Goal: Task Accomplishment & Management: Use online tool/utility

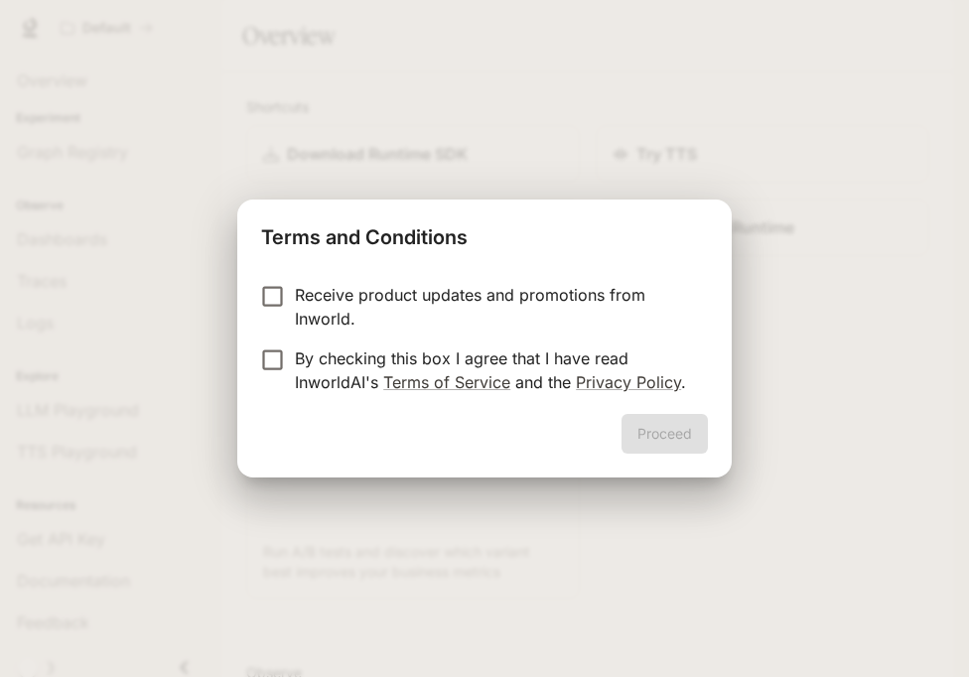
click at [326, 365] on p "By checking this box I agree that I have read InworldAI's Terms of Service and …" at bounding box center [493, 370] width 397 height 48
click at [693, 439] on button "Proceed" at bounding box center [664, 434] width 86 height 40
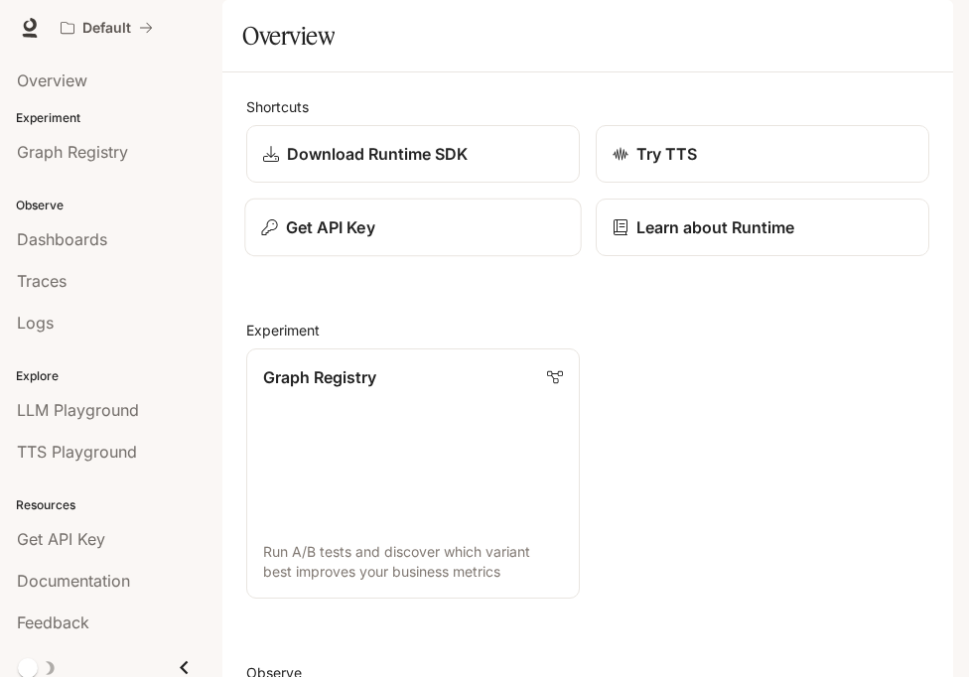
click at [365, 239] on p "Get API Key" at bounding box center [330, 227] width 89 height 24
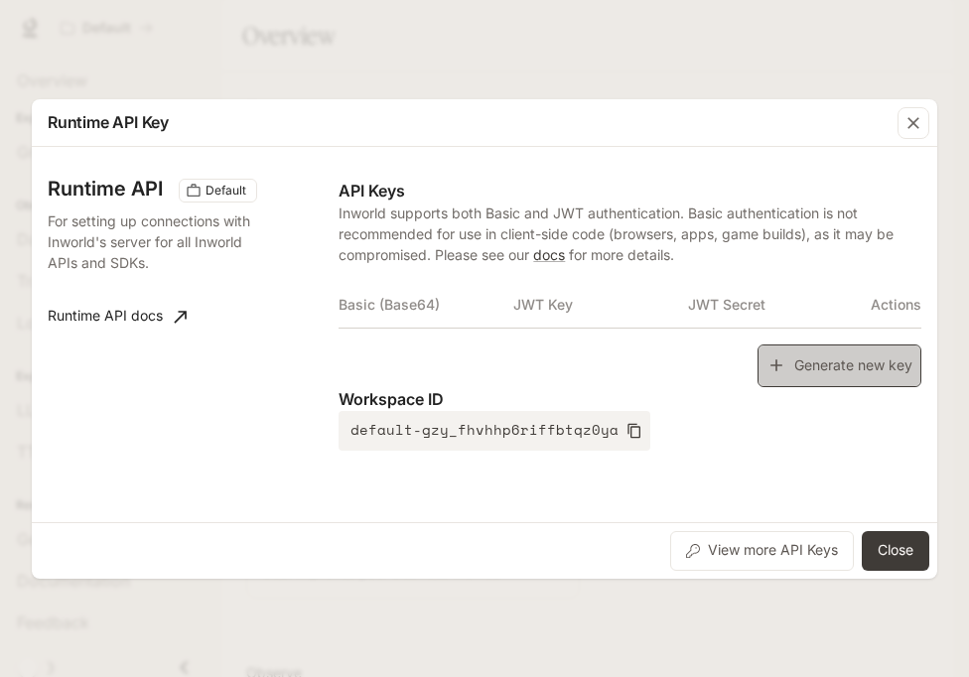
click at [794, 357] on button "Generate new key" at bounding box center [839, 365] width 164 height 43
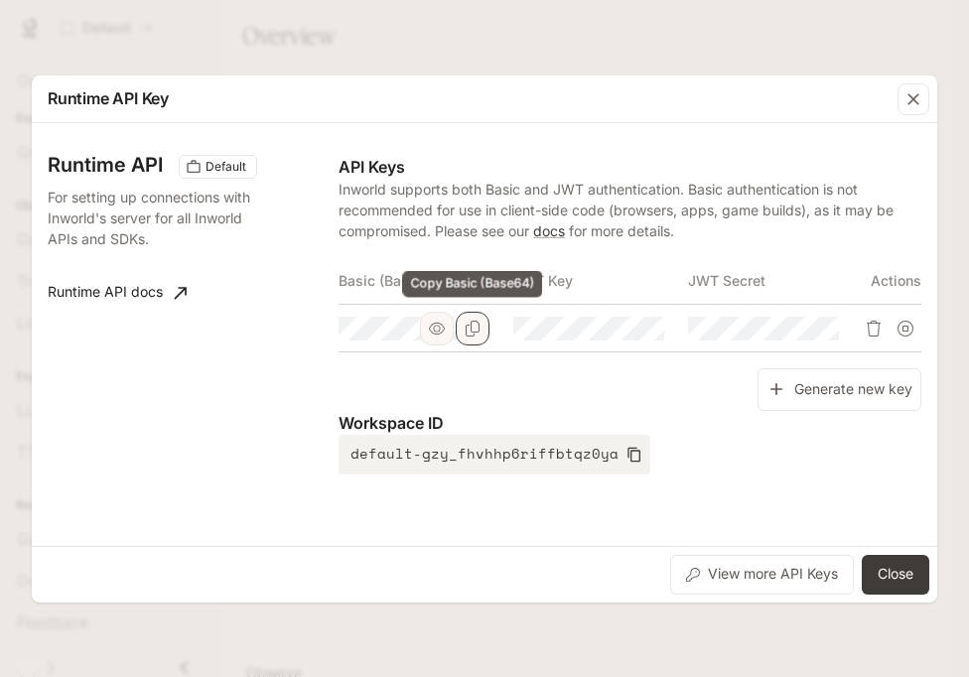
click at [472, 336] on button "Copy Basic (Base64)" at bounding box center [473, 329] width 34 height 34
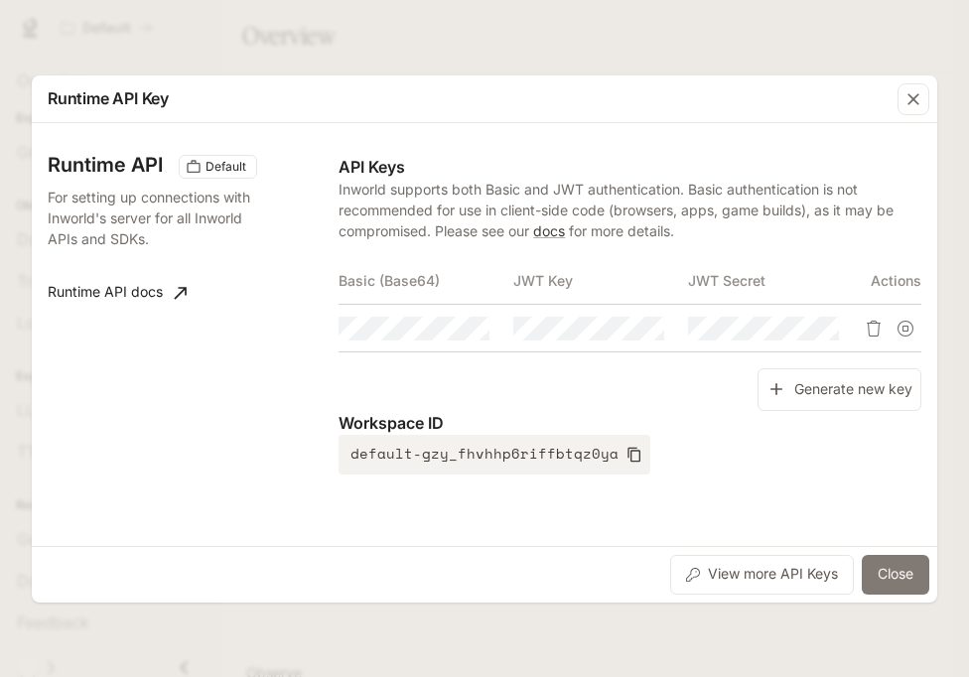
click at [906, 572] on button "Close" at bounding box center [894, 575] width 67 height 40
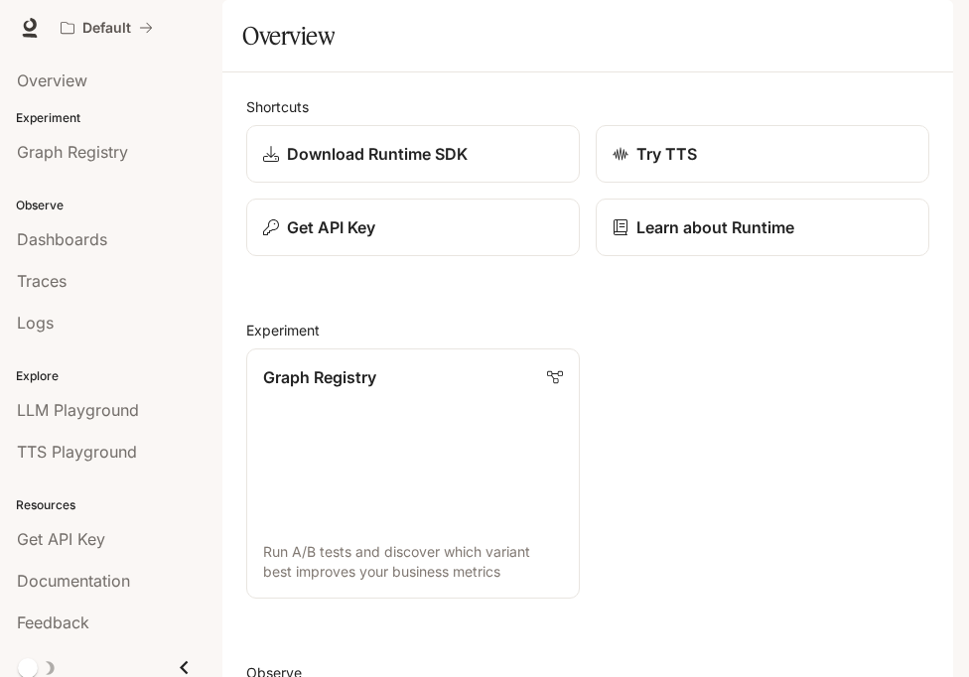
click at [917, 41] on button "button" at bounding box center [925, 28] width 40 height 40
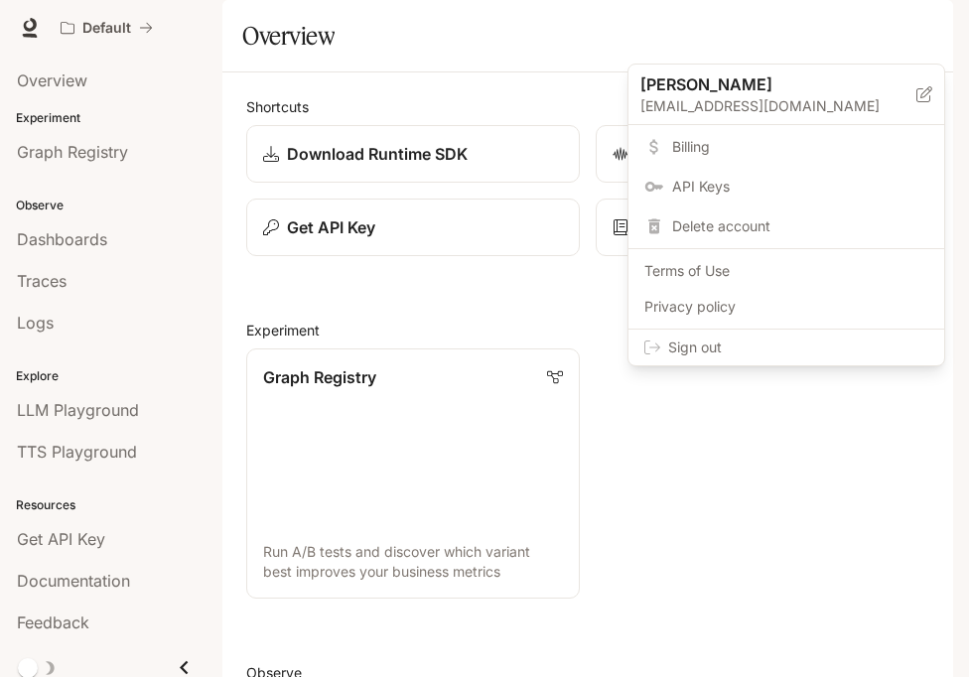
click at [805, 340] on span "Sign out" at bounding box center [798, 347] width 260 height 20
